Goal: Information Seeking & Learning: Understand process/instructions

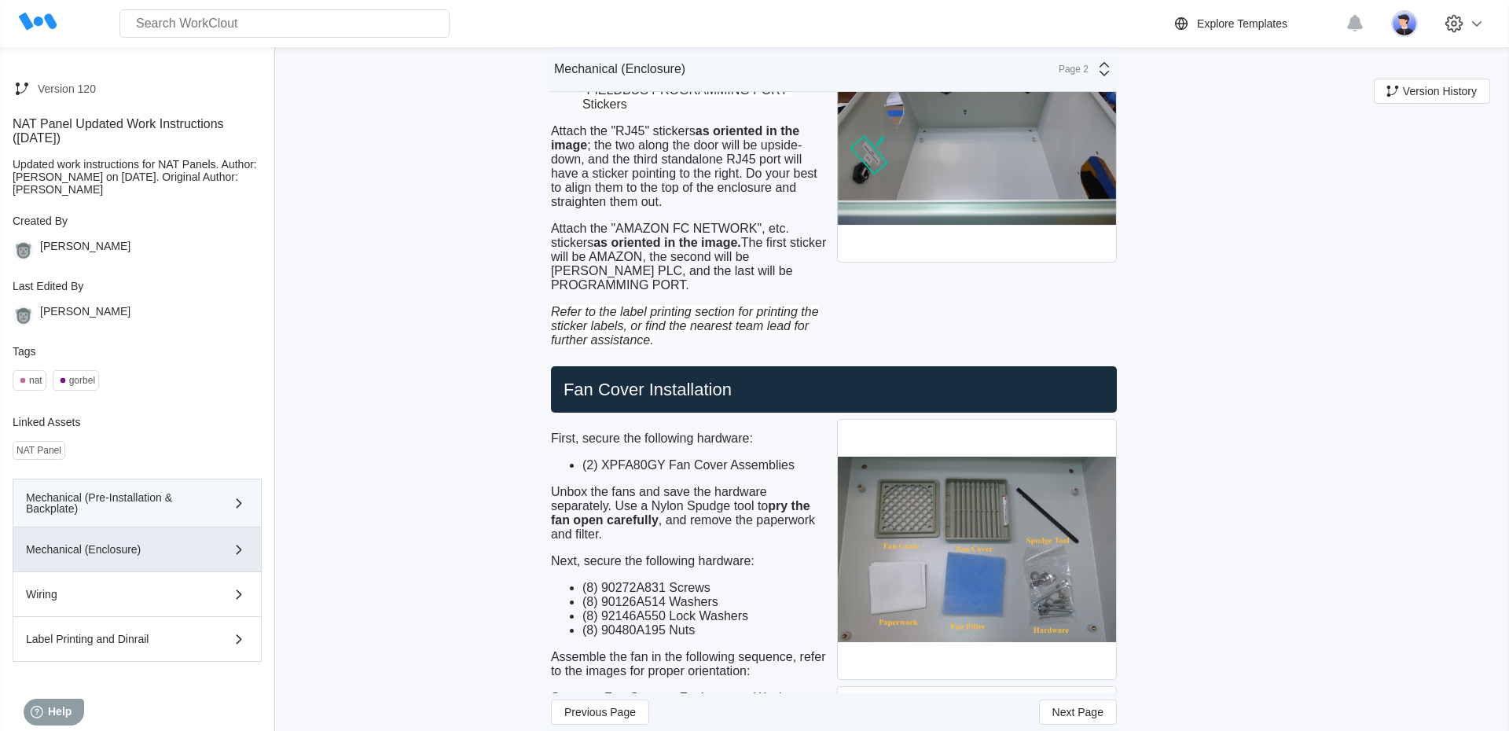
click at [174, 487] on button "Mechanical (Pre-Installation & Backplate)" at bounding box center [137, 503] width 249 height 49
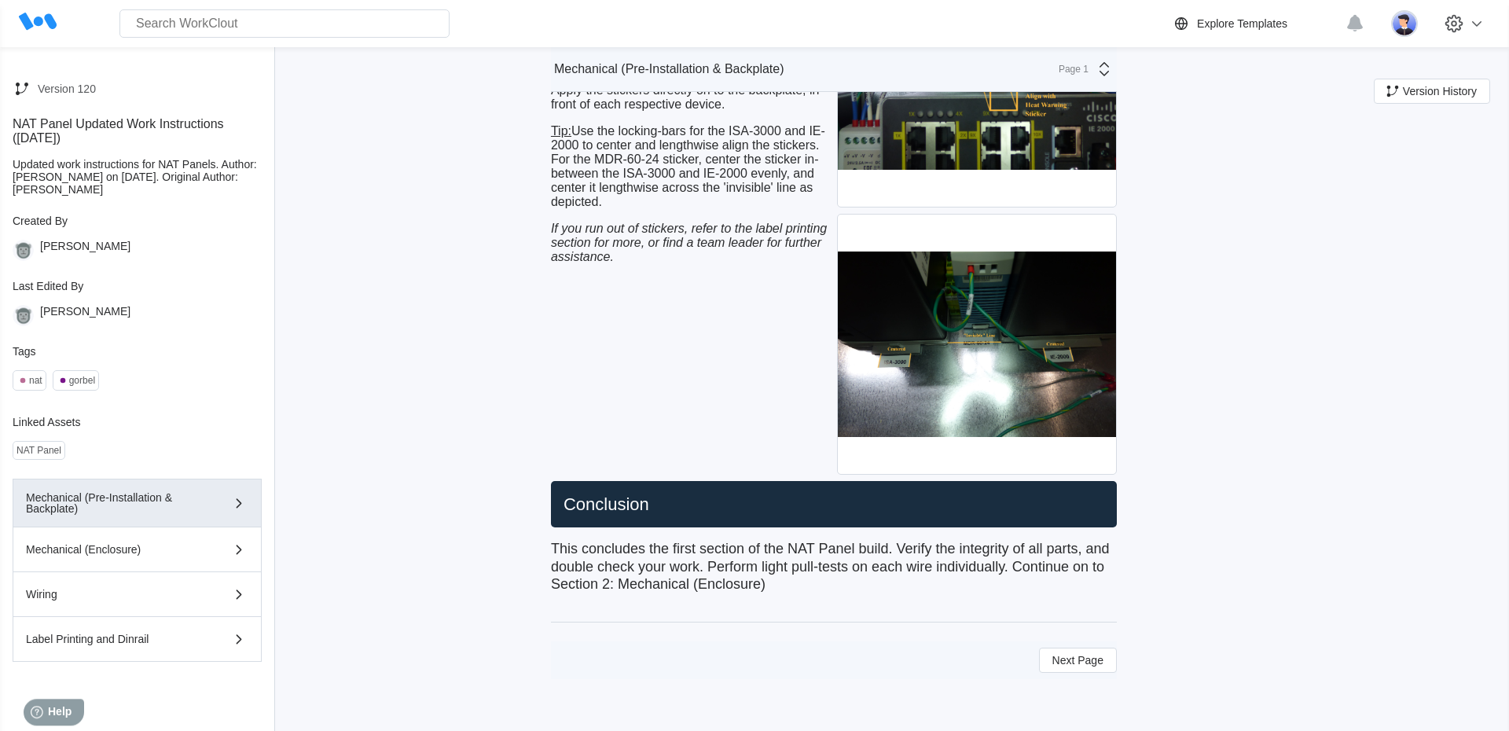
scroll to position [7242, 0]
click at [1076, 664] on span "Next Page" at bounding box center [1078, 660] width 51 height 11
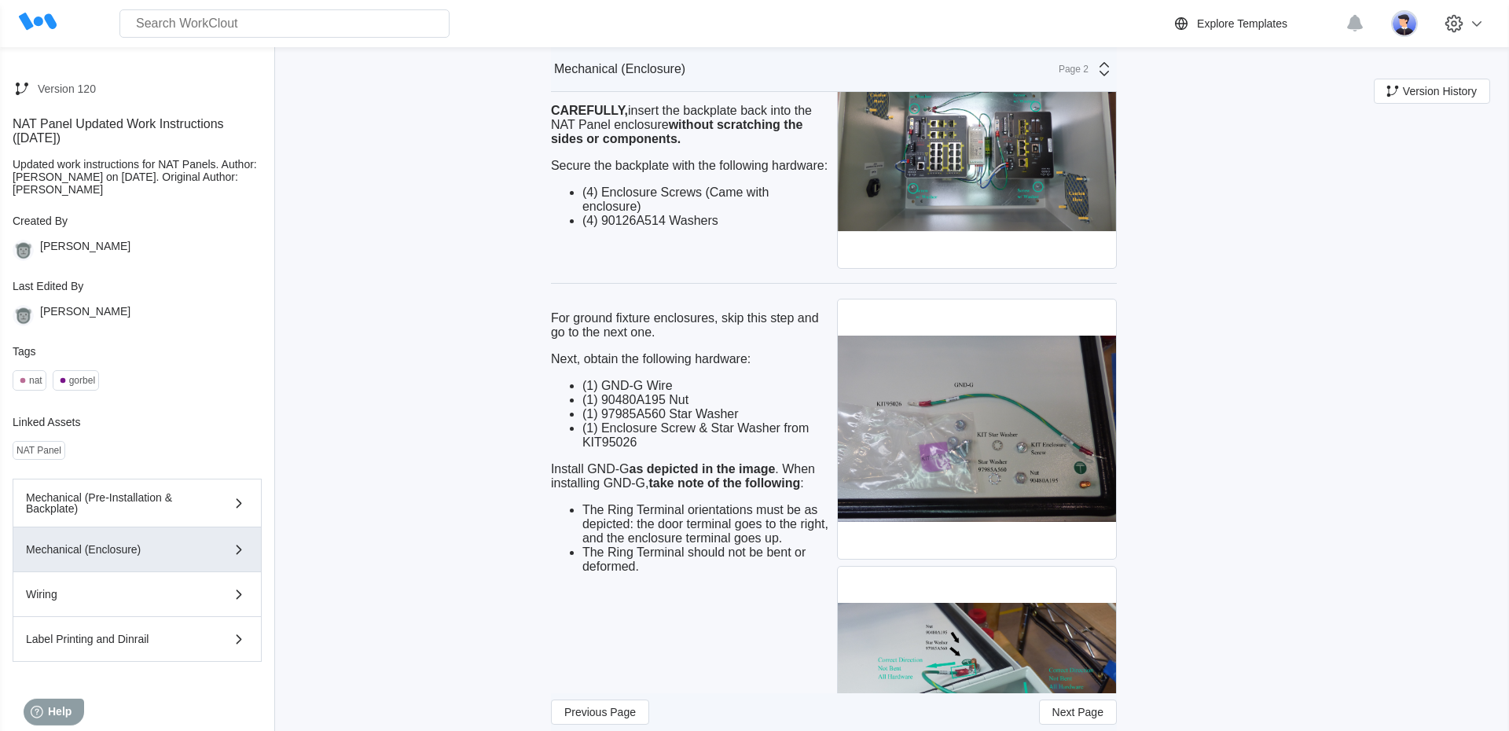
scroll to position [4007, 0]
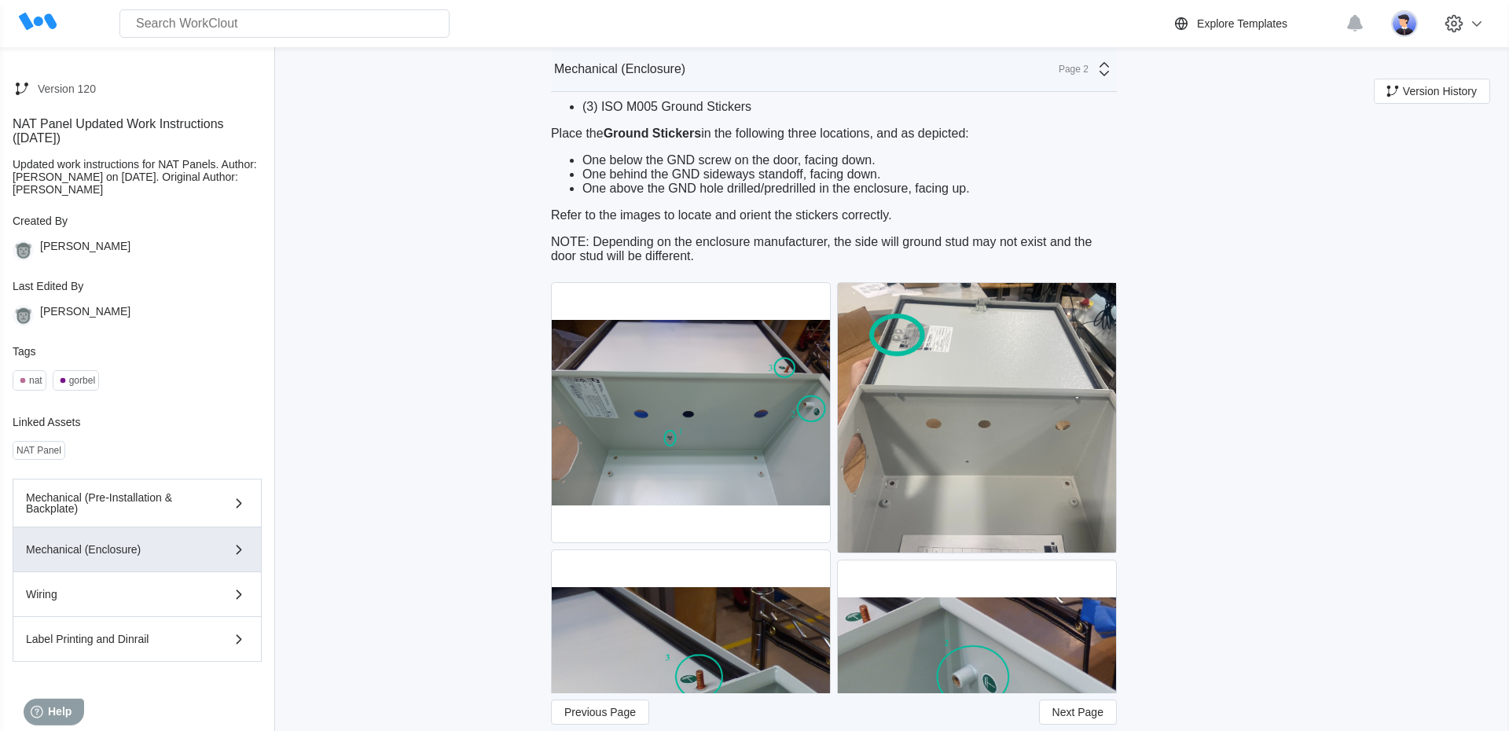
scroll to position [448, 0]
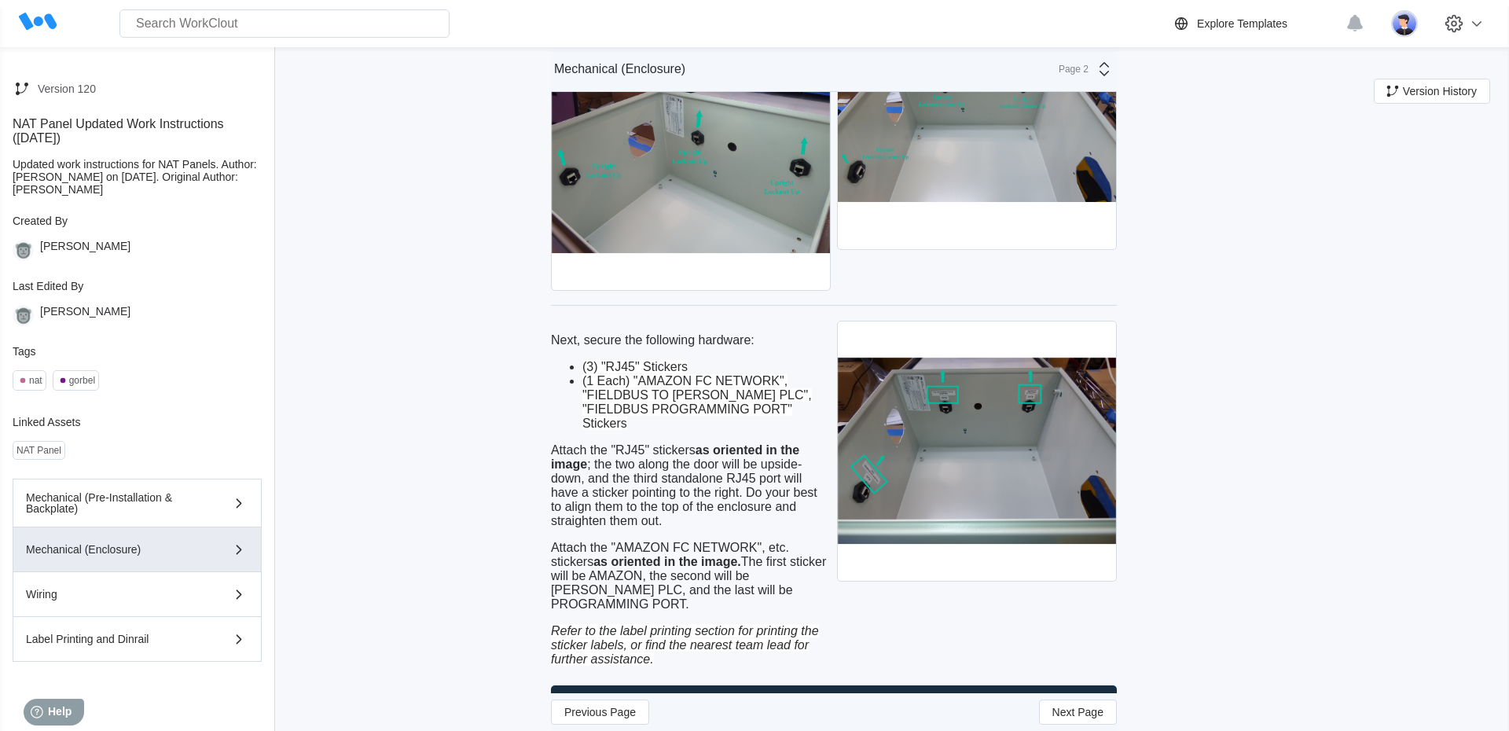
scroll to position [1855, 0]
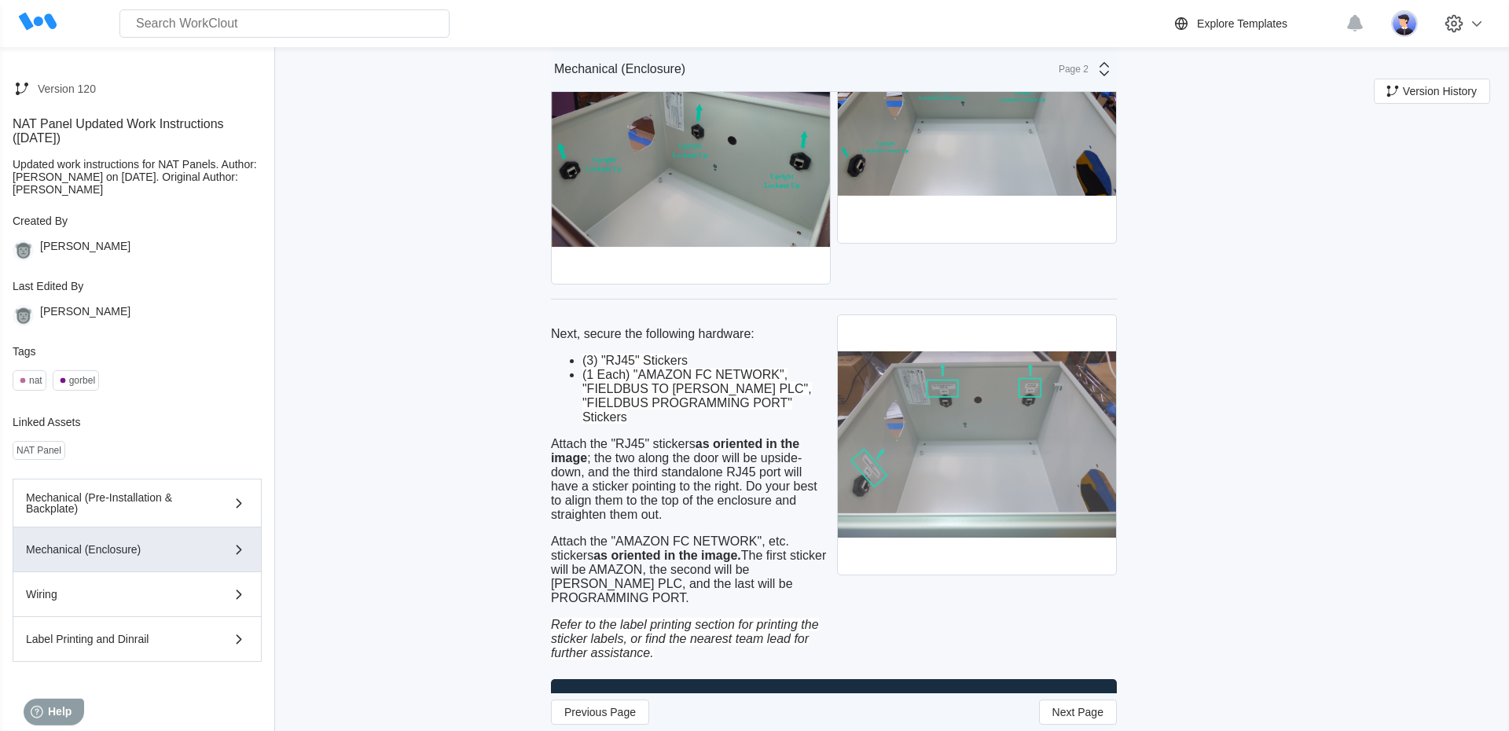
click at [994, 492] on img at bounding box center [977, 444] width 278 height 259
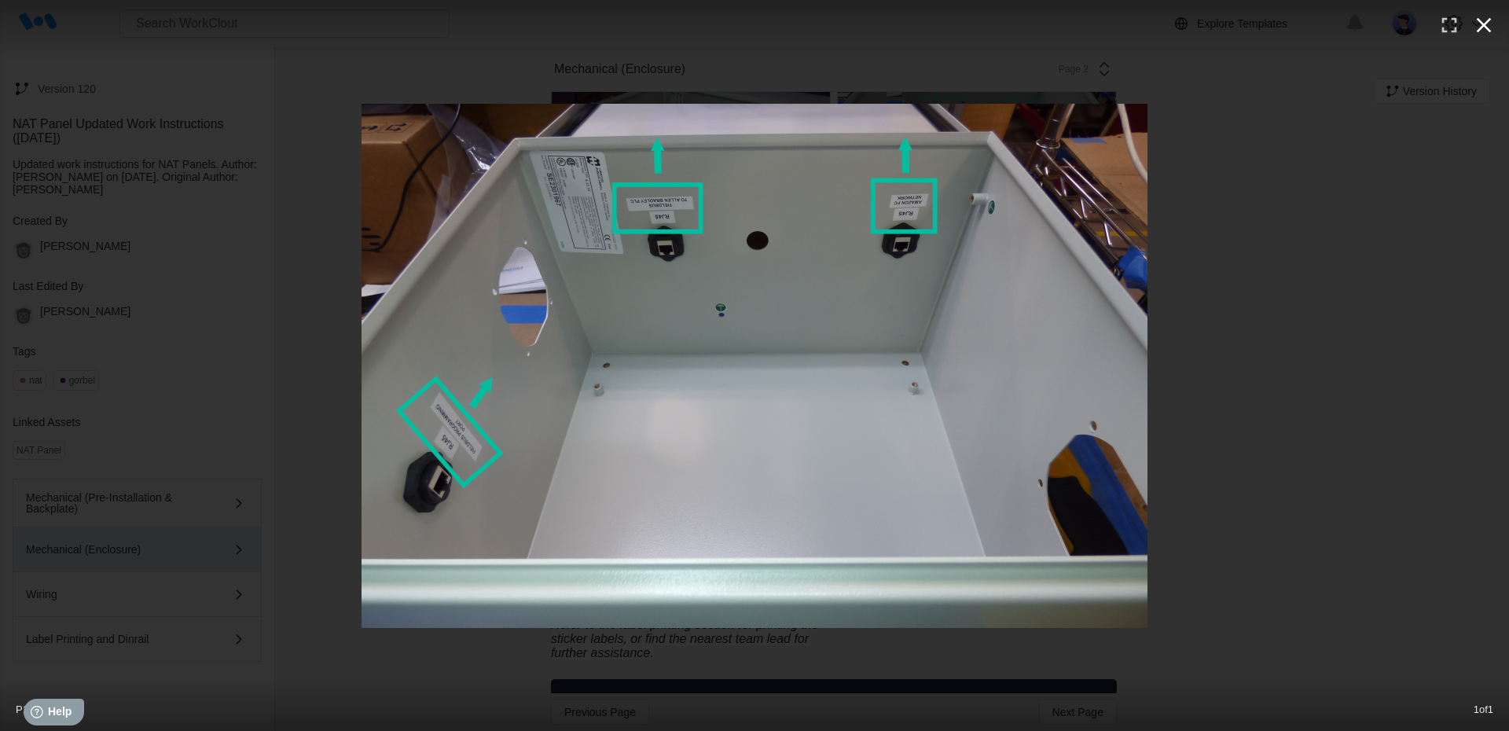
click at [1490, 24] on icon "button" at bounding box center [1483, 25] width 25 height 25
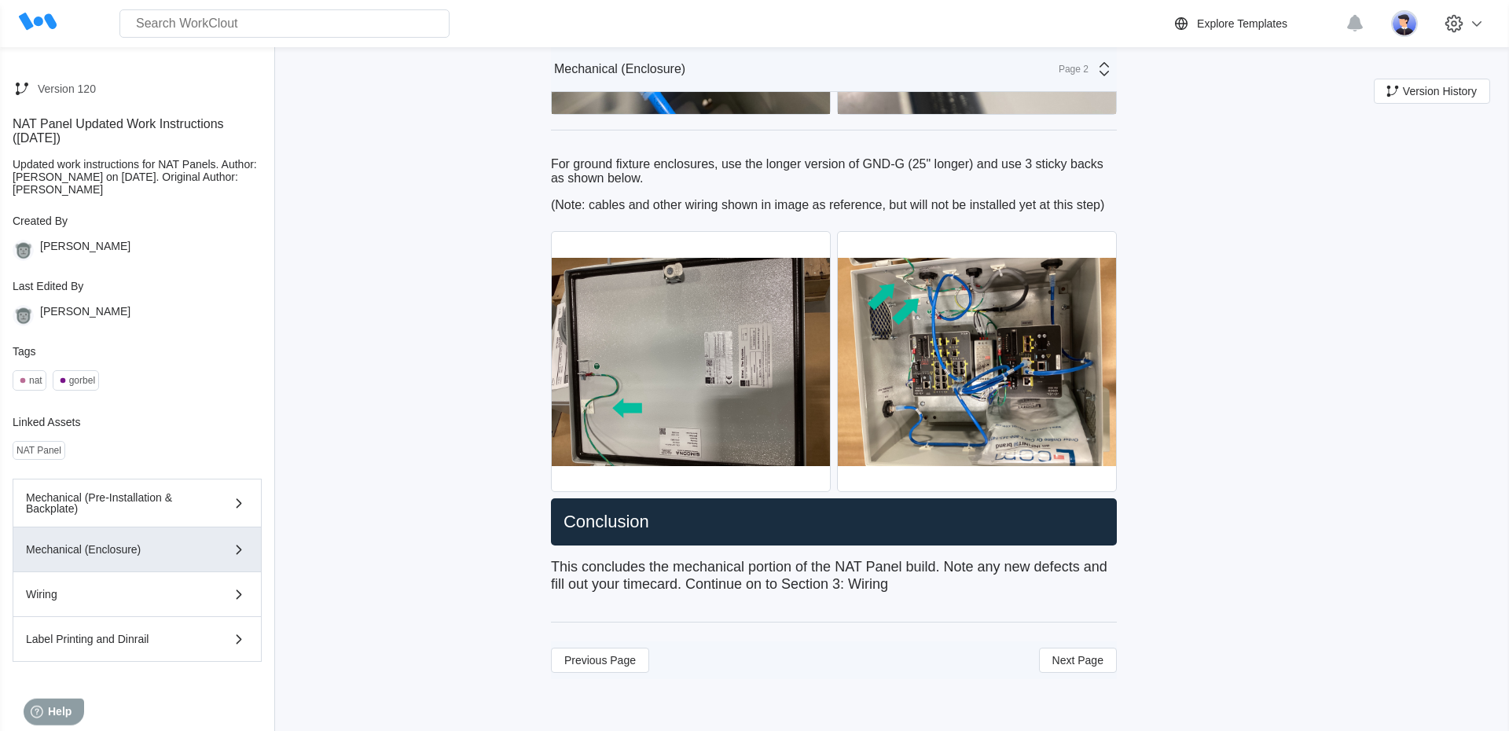
scroll to position [5259, 0]
click at [126, 602] on div "Wiring" at bounding box center [137, 594] width 222 height 19
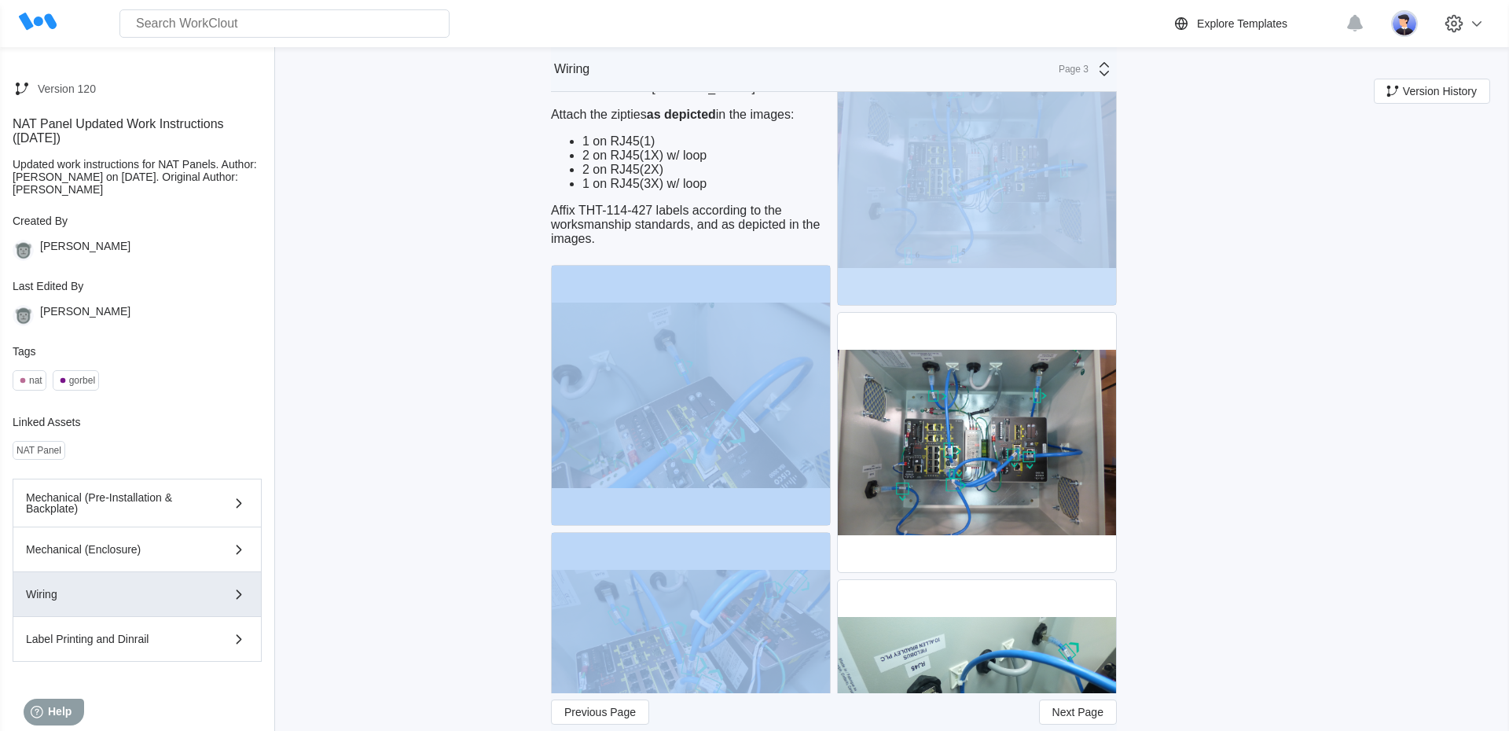
scroll to position [5340, 0]
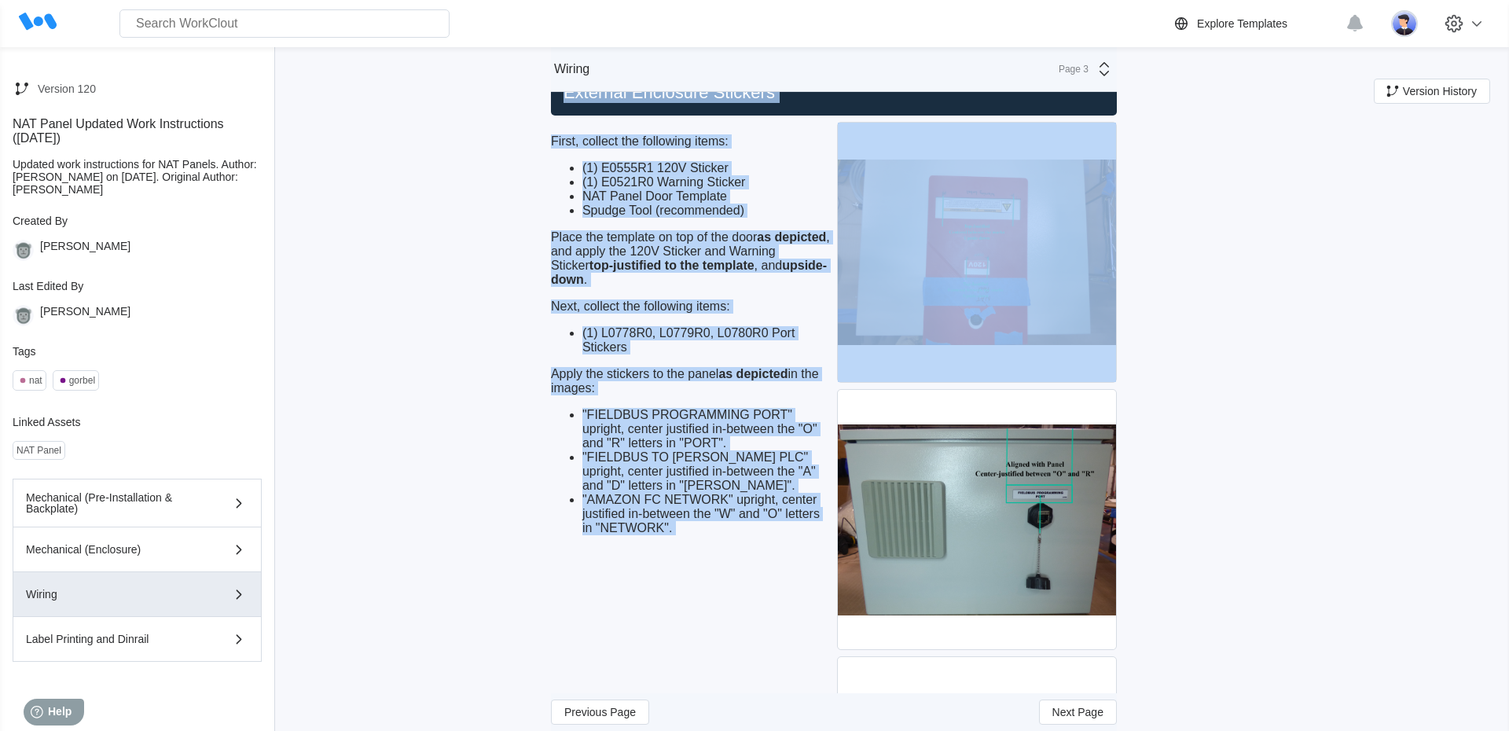
scroll to position [7243, 0]
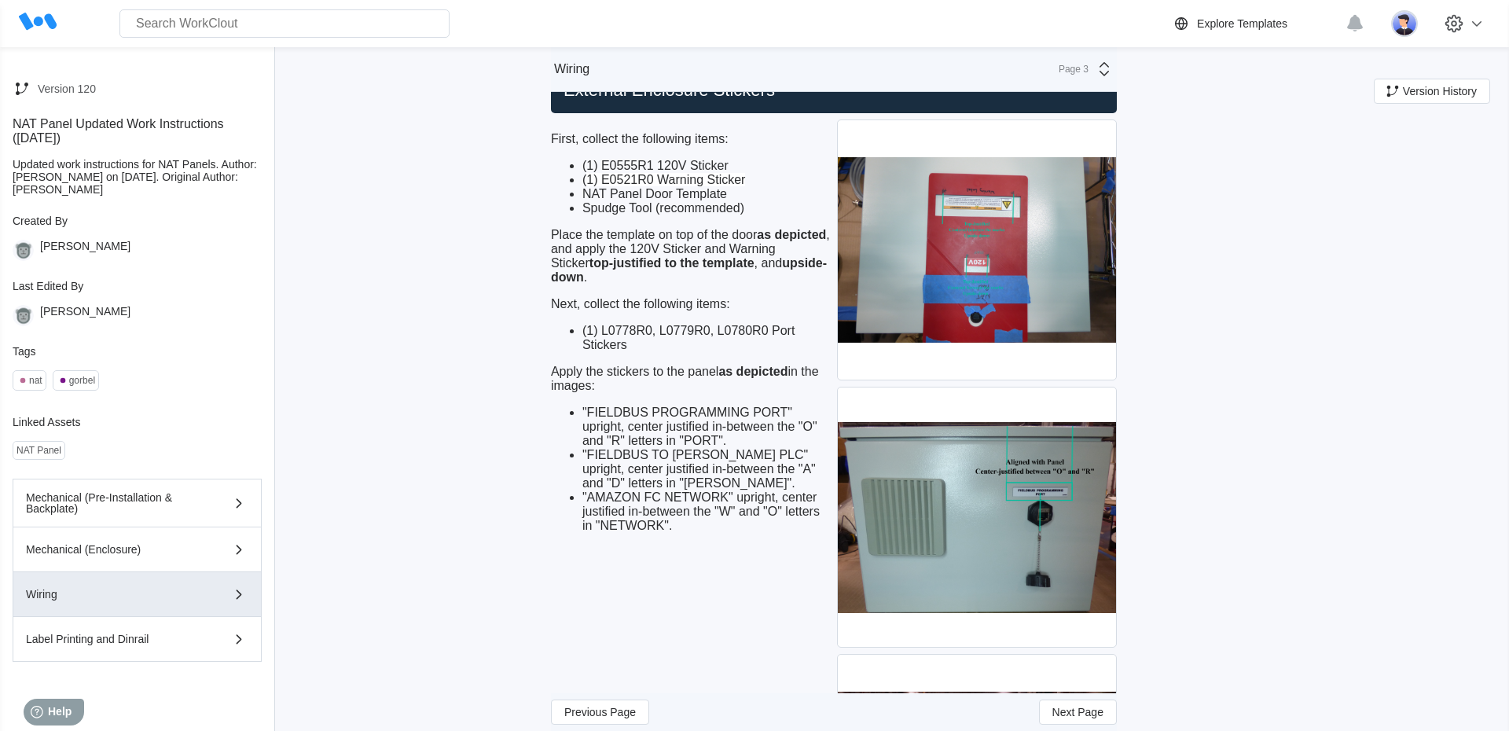
click at [553, 211] on ul "(1) E0555R1 120V Sticker ( 1) E0521R0 Warning Sticker NAT Panel Door Template S…" at bounding box center [691, 187] width 280 height 57
click at [114, 524] on button "Mechanical (Pre-Installation & Backplate)" at bounding box center [137, 503] width 249 height 49
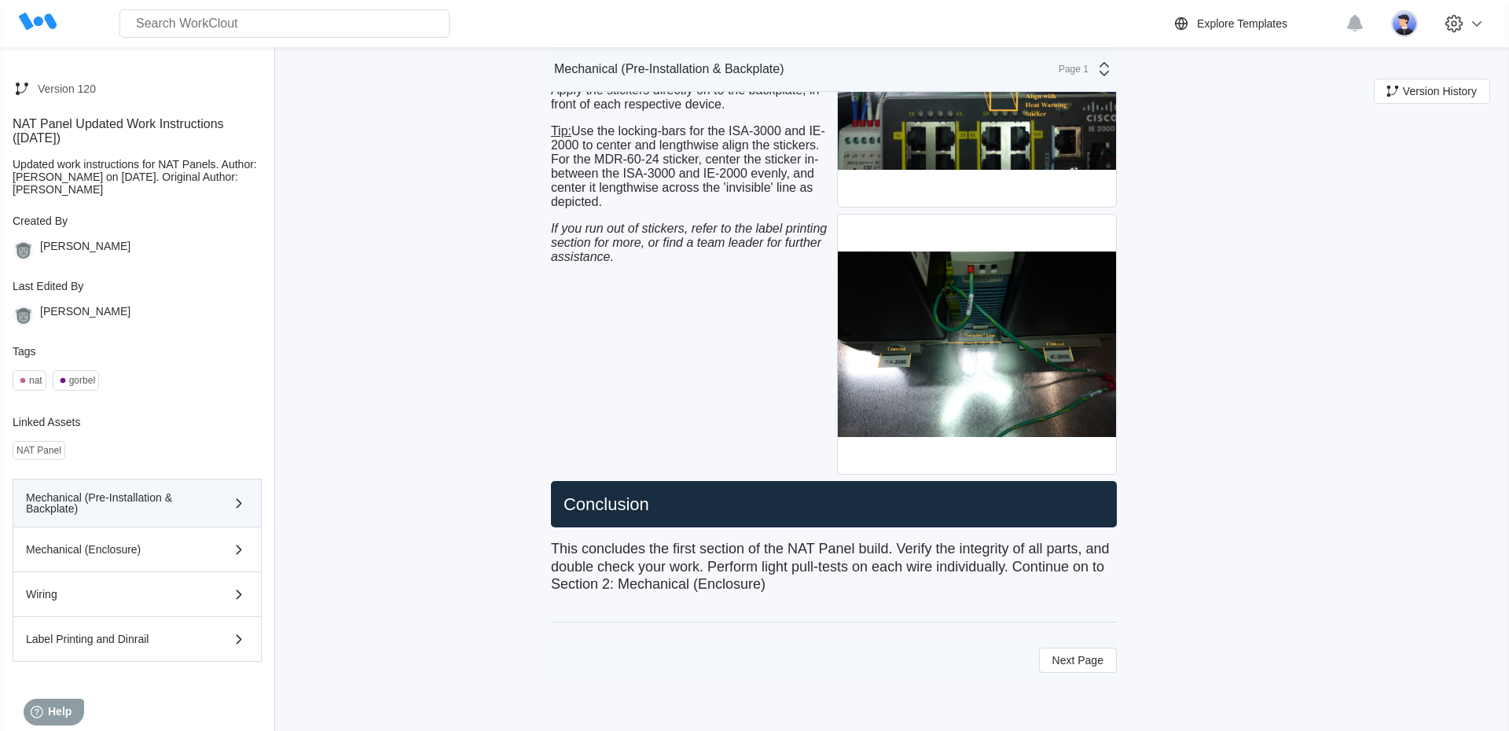
scroll to position [6768, 0]
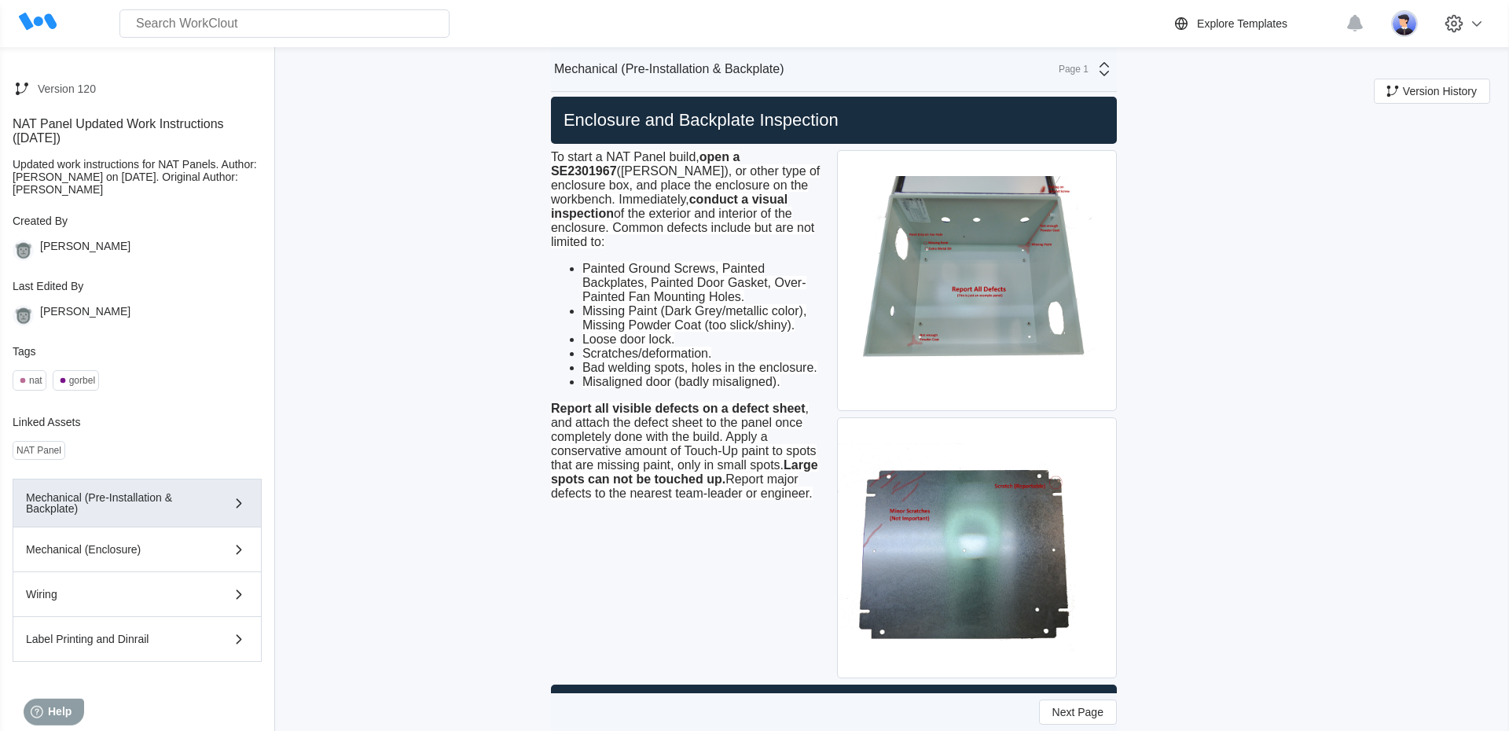
scroll to position [0, 0]
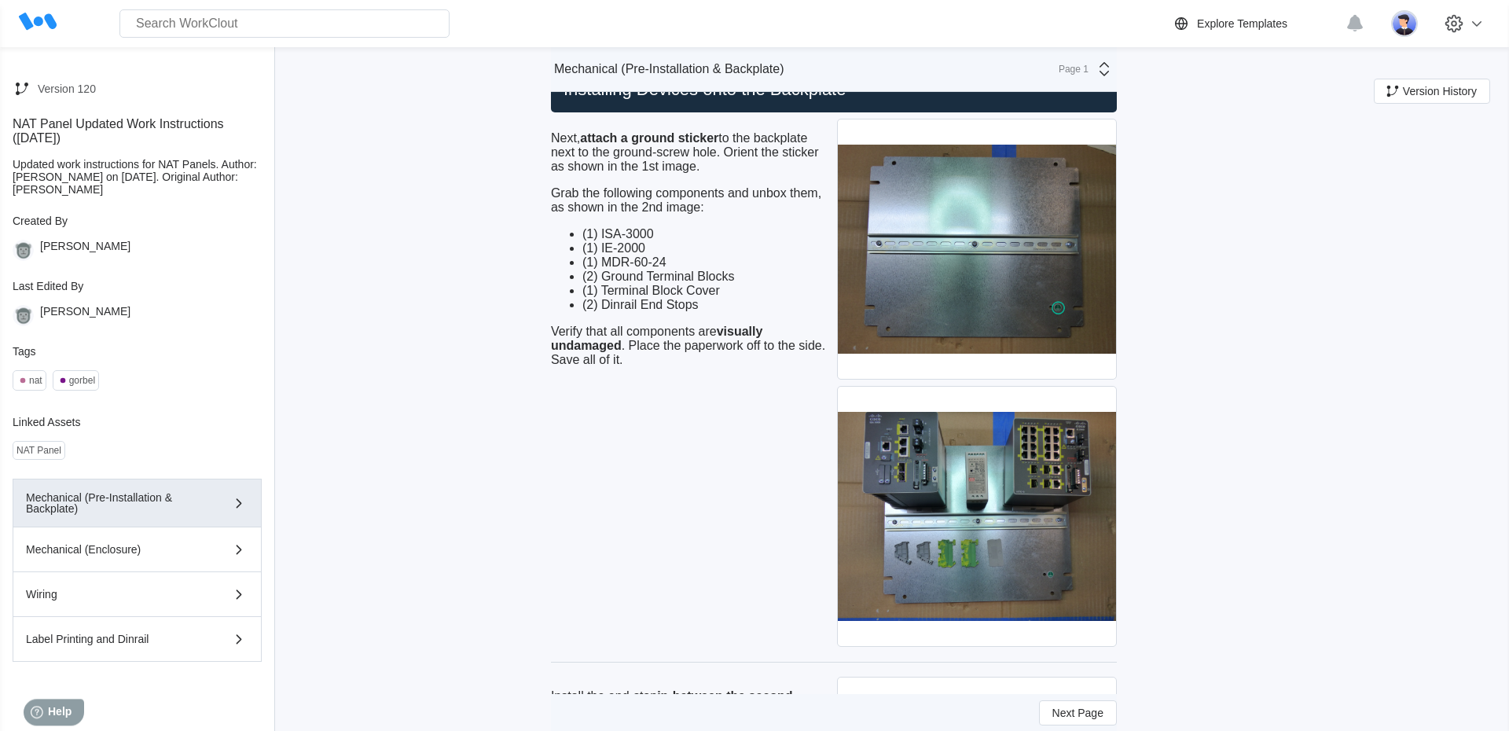
scroll to position [1862, 0]
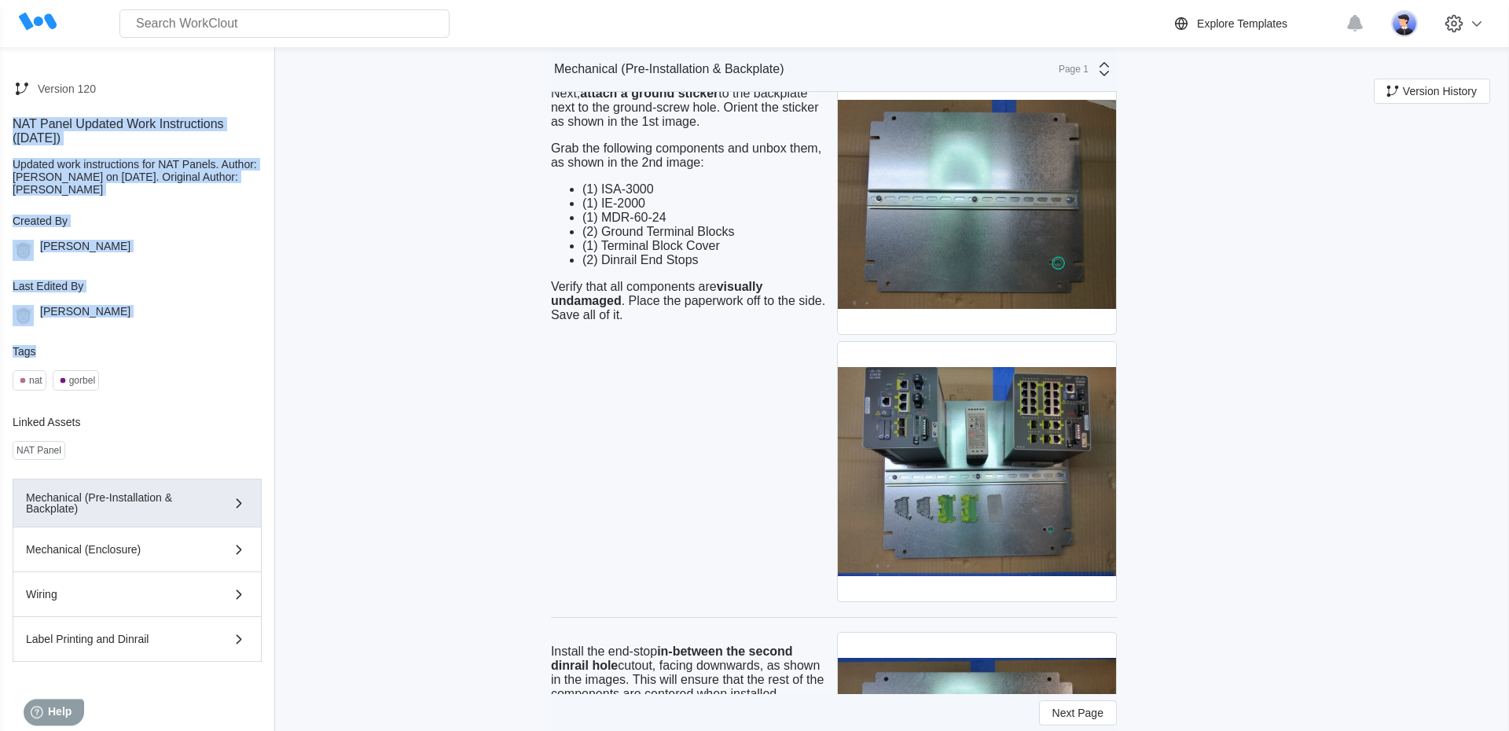
drag, startPoint x: 450, startPoint y: 621, endPoint x: 374, endPoint y: 46, distance: 580.4
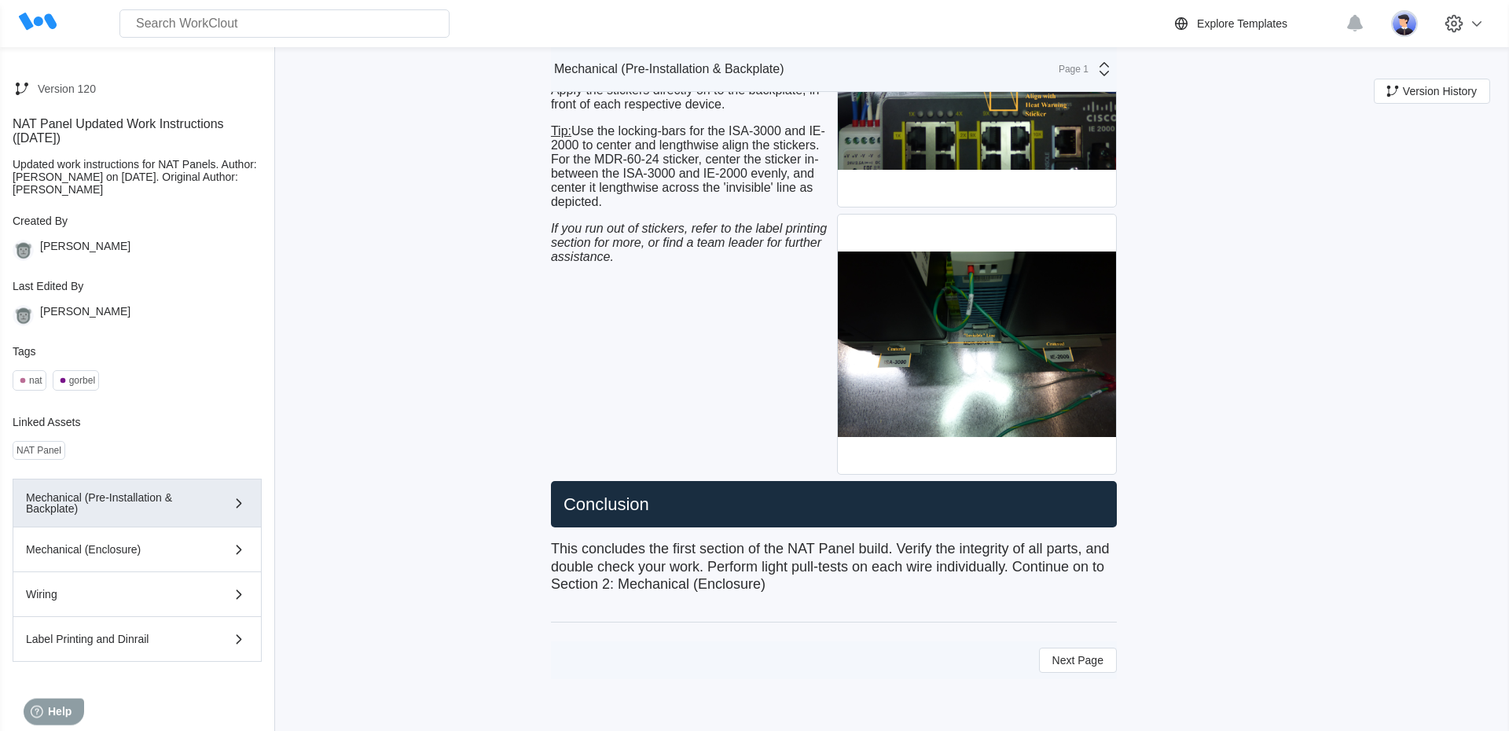
scroll to position [7242, 0]
